Goal: Transaction & Acquisition: Subscribe to service/newsletter

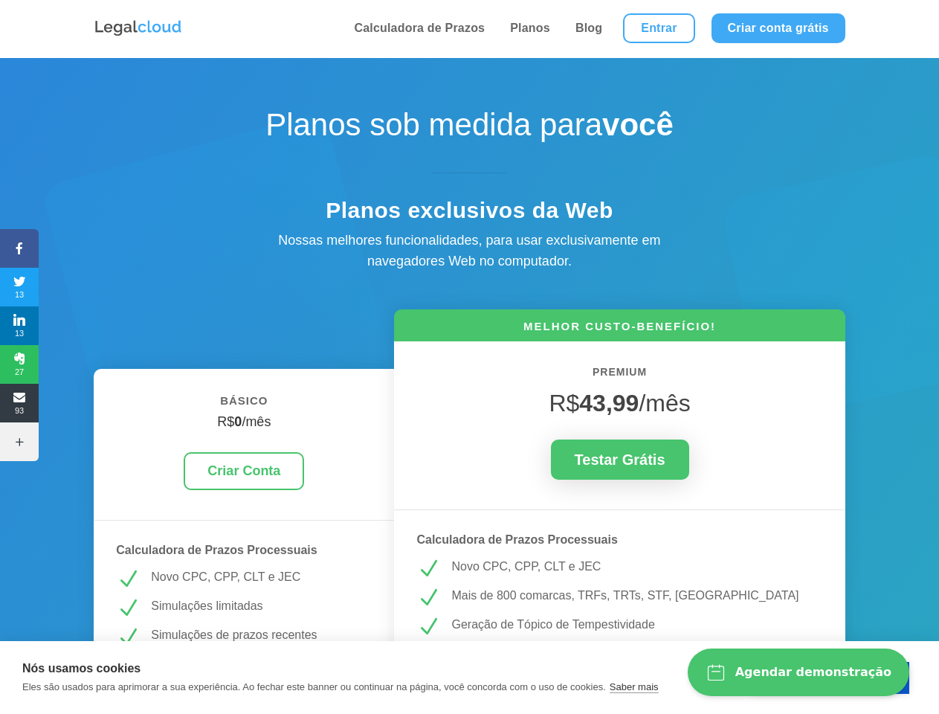
click at [19, 248] on icon at bounding box center [19, 248] width 39 height 12
click at [19, 287] on span "13" at bounding box center [19, 287] width 39 height 24
click at [19, 326] on span "13" at bounding box center [19, 326] width 39 height 24
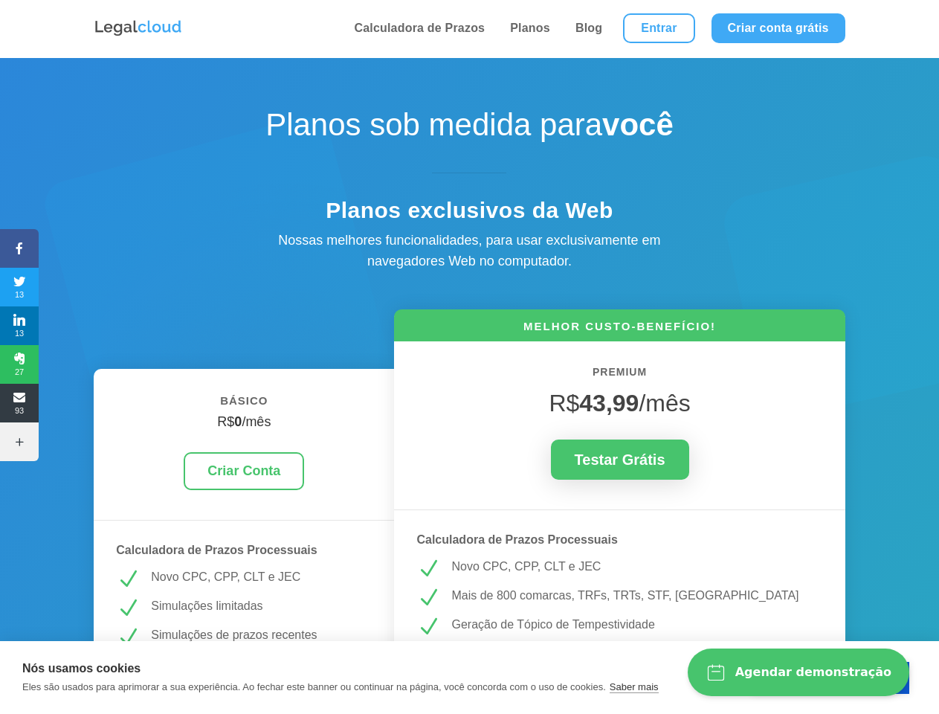
click at [19, 364] on span "27" at bounding box center [19, 364] width 39 height 24
click at [19, 403] on span "93" at bounding box center [19, 403] width 39 height 24
click at [19, 442] on icon at bounding box center [19, 442] width 39 height 12
